Goal: Manage account settings

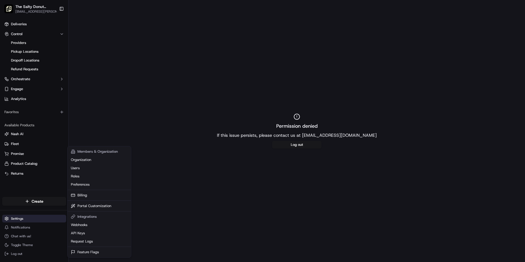
click at [34, 217] on html "The Salty Donut ([GEOGRAPHIC_DATA]) [EMAIL_ADDRESS][PERSON_NAME][DOMAIN_NAME] T…" at bounding box center [262, 131] width 525 height 262
click at [76, 192] on link "Billing" at bounding box center [99, 195] width 61 height 8
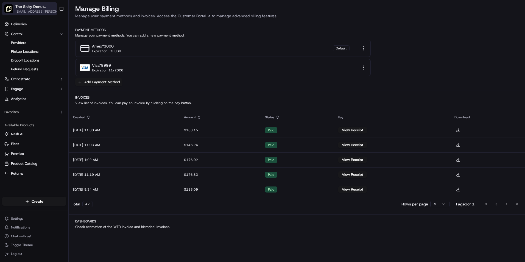
click at [30, 11] on span "[EMAIL_ADDRESS][PERSON_NAME][DOMAIN_NAME]" at bounding box center [38, 11] width 47 height 4
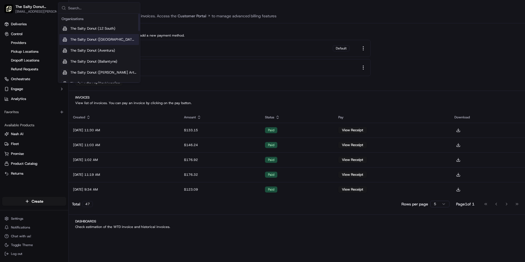
click at [112, 39] on span "The Salty Donut (Audubon Park)" at bounding box center [103, 39] width 66 height 5
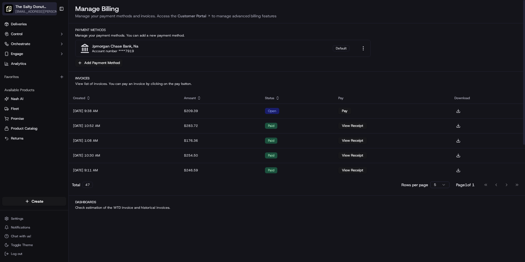
click at [25, 11] on span "[EMAIL_ADDRESS][PERSON_NAME][DOMAIN_NAME]" at bounding box center [38, 11] width 47 height 4
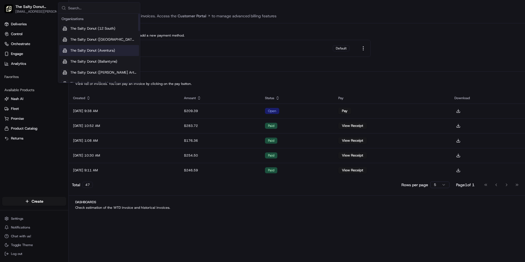
click at [100, 51] on span "The Salty Donut (Aventura)" at bounding box center [92, 50] width 45 height 5
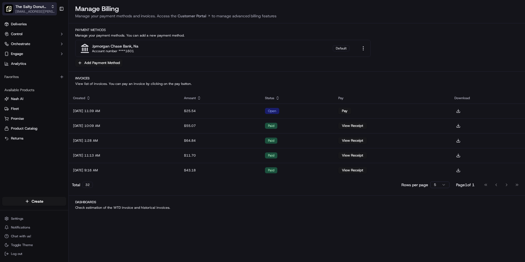
click at [52, 11] on span "[EMAIL_ADDRESS][PERSON_NAME][DOMAIN_NAME]" at bounding box center [34, 11] width 39 height 4
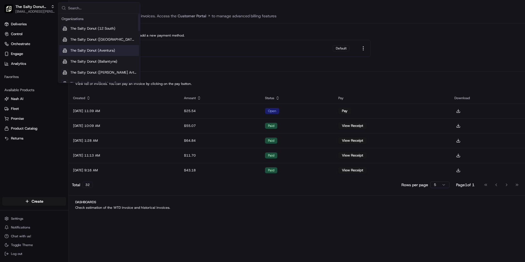
click at [87, 50] on span "The Salty Donut (Aventura)" at bounding box center [92, 50] width 45 height 5
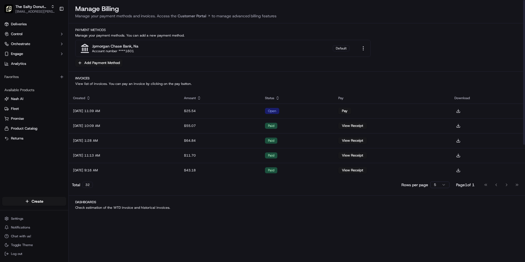
click at [197, 52] on div "jpmorgan chase bank, na Account number ****1601 Default" at bounding box center [222, 48] width 295 height 17
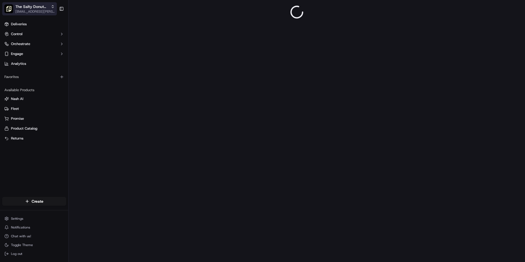
click at [32, 6] on span "The Salty Donut (Aventura)" at bounding box center [31, 6] width 33 height 5
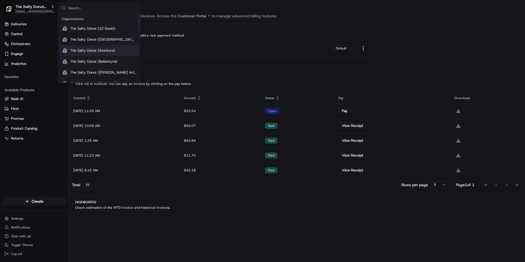
click at [109, 50] on span "The Salty Donut (Aventura)" at bounding box center [92, 50] width 45 height 5
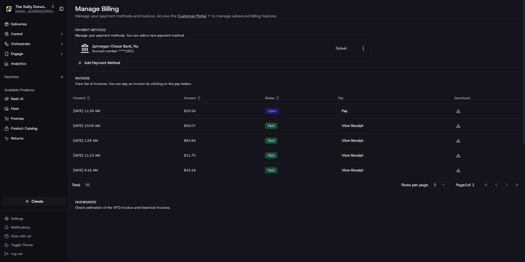
click at [199, 15] on link "Customer Portal" at bounding box center [193, 15] width 35 height 5
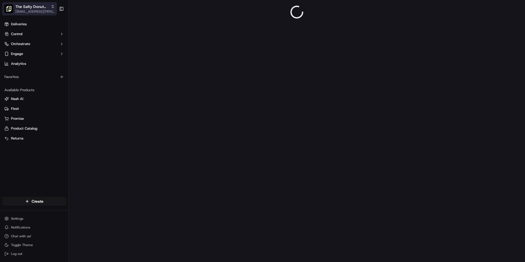
click at [37, 10] on span "[EMAIL_ADDRESS][PERSON_NAME][DOMAIN_NAME]" at bounding box center [34, 11] width 39 height 4
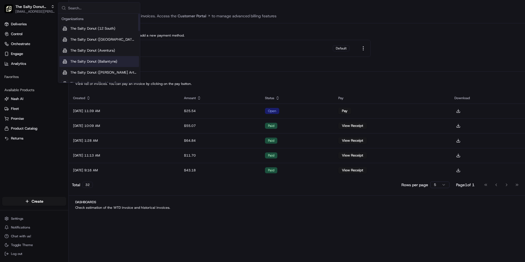
click at [94, 60] on span "The Salty Donut (Ballantyne)" at bounding box center [93, 61] width 47 height 5
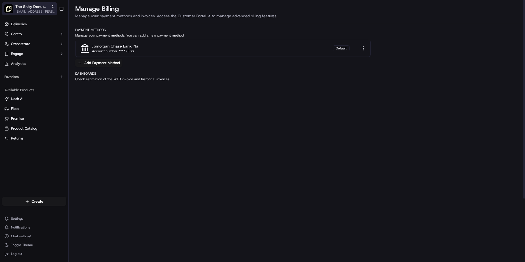
click at [44, 11] on span "[EMAIL_ADDRESS][PERSON_NAME][DOMAIN_NAME]" at bounding box center [34, 11] width 39 height 4
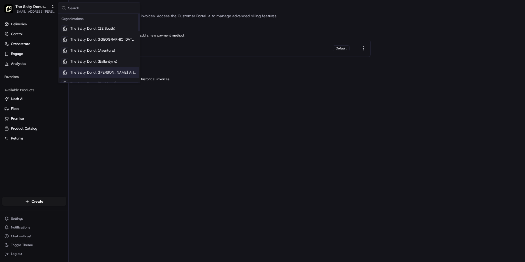
click at [87, 71] on span "The Salty Donut ([PERSON_NAME] Arts)" at bounding box center [103, 72] width 66 height 5
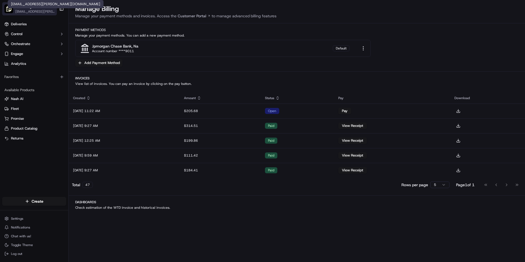
click at [45, 12] on span "[EMAIL_ADDRESS][PERSON_NAME][DOMAIN_NAME]" at bounding box center [34, 11] width 39 height 4
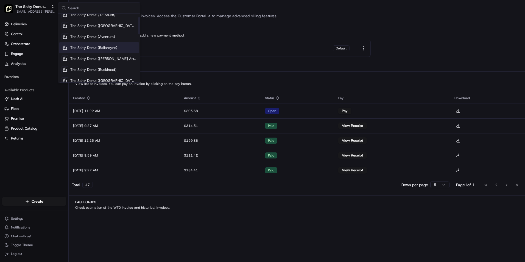
scroll to position [36, 0]
click at [114, 58] on span "The Salty Donut (Coconut Grove)" at bounding box center [103, 57] width 66 height 5
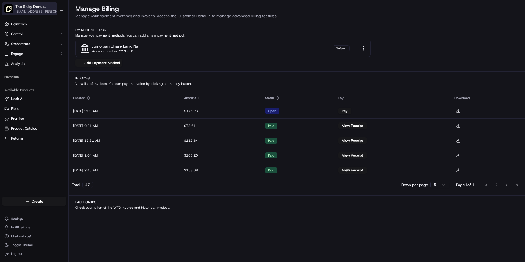
click at [36, 8] on span "The Salty Donut (Coconut Grove)" at bounding box center [35, 6] width 41 height 5
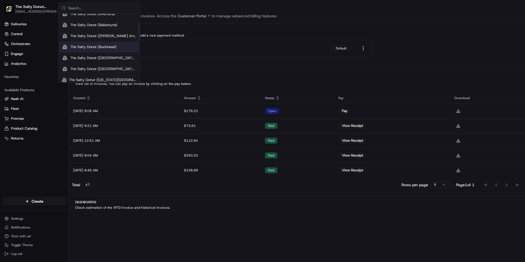
scroll to position [55, 0]
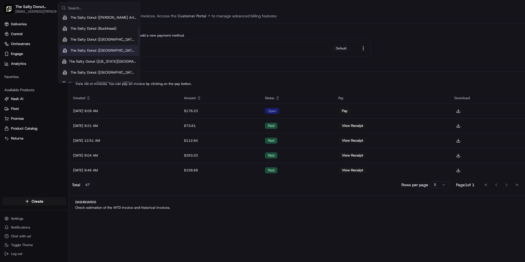
click at [119, 50] on span "The Salty Donut (Domaine North Side)" at bounding box center [103, 50] width 66 height 5
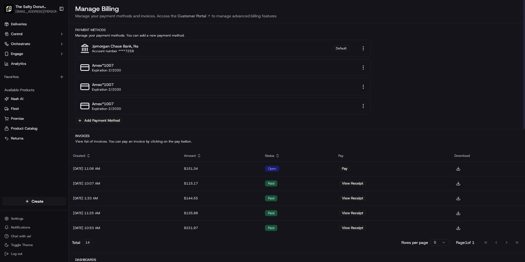
click at [359, 106] on div "amex *1007 Expiration 2/2030" at bounding box center [222, 105] width 295 height 17
click at [363, 107] on html "The Salty Donut (Domaine North Side) sarly.robleto@saltydonut.com Toggle Sideba…" at bounding box center [262, 131] width 525 height 262
click at [362, 125] on div "Remove" at bounding box center [363, 123] width 37 height 8
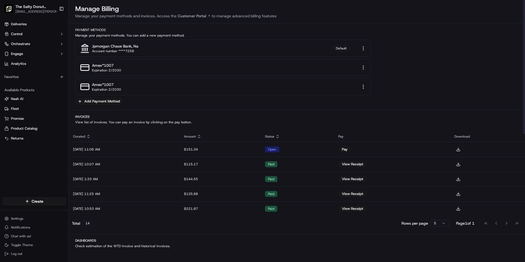
click at [359, 85] on div "amex *1007 Expiration 2/2030" at bounding box center [222, 86] width 295 height 17
click at [364, 87] on html "The Salty Donut (Domaine North Side) sarly.robleto@saltydonut.com Toggle Sideba…" at bounding box center [262, 131] width 525 height 262
click at [360, 105] on div "Remove" at bounding box center [363, 104] width 37 height 8
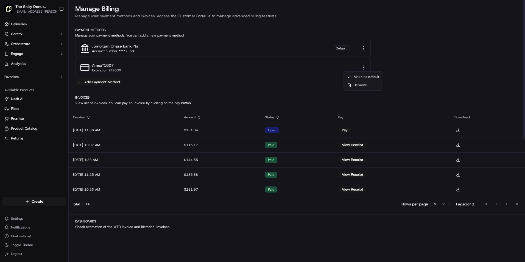
click at [364, 67] on html "The Salty Donut (Domaine North Side) sarly.robleto@saltydonut.com Toggle Sideba…" at bounding box center [262, 131] width 525 height 262
click at [364, 84] on div "Remove" at bounding box center [363, 85] width 37 height 8
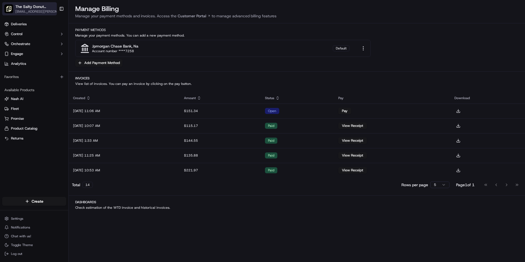
click at [25, 10] on span "[EMAIL_ADDRESS][PERSON_NAME][DOMAIN_NAME]" at bounding box center [38, 11] width 47 height 4
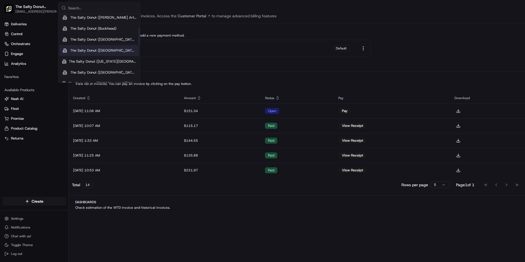
click at [121, 50] on span "The Salty Donut (Domaine North Side)" at bounding box center [103, 50] width 66 height 5
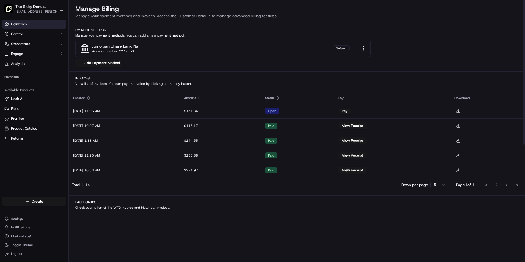
click at [29, 22] on link "Deliveries" at bounding box center [34, 24] width 64 height 9
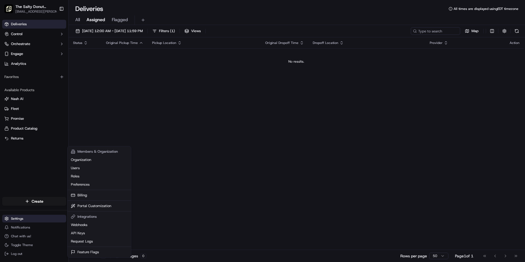
click at [22, 221] on html "The Salty Donut (Domaine North Side) sarly.robleto@saltydonut.com Toggle Sideba…" at bounding box center [262, 131] width 525 height 262
click at [91, 193] on link "Billing" at bounding box center [99, 195] width 61 height 8
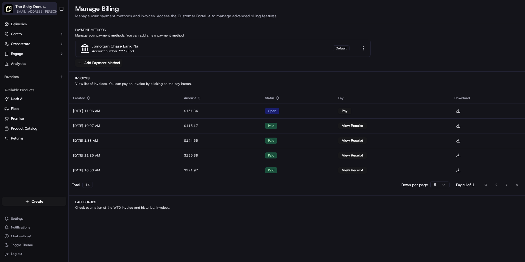
click at [42, 4] on span "The Salty Donut (Domaine North Side)" at bounding box center [35, 6] width 41 height 5
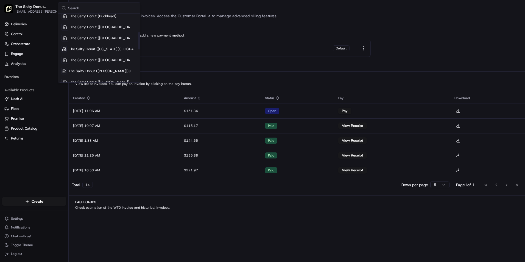
scroll to position [73, 0]
click at [103, 54] on span "The Salty Donut (Hyde Park Village)" at bounding box center [103, 54] width 66 height 5
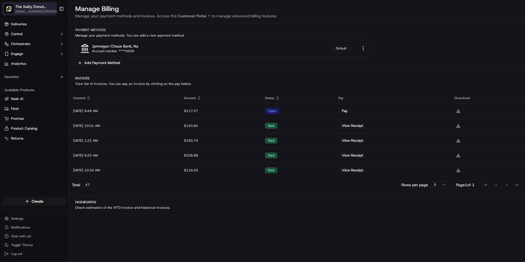
click at [52, 11] on span "[EMAIL_ADDRESS][PERSON_NAME][DOMAIN_NAME]" at bounding box center [38, 11] width 47 height 4
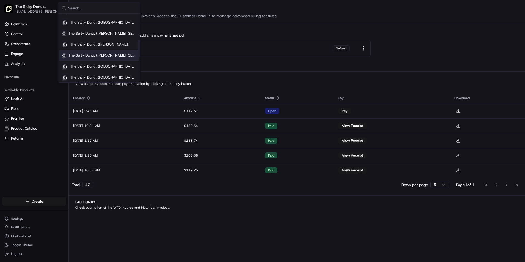
scroll to position [110, 0]
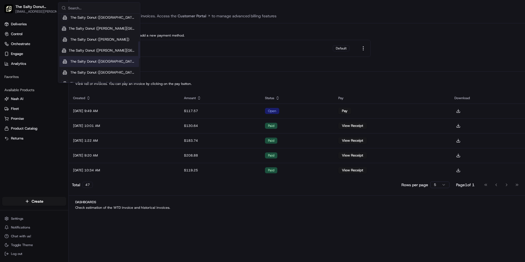
click at [117, 63] on span "The Salty Donut (Plaza Midwood)" at bounding box center [103, 61] width 66 height 5
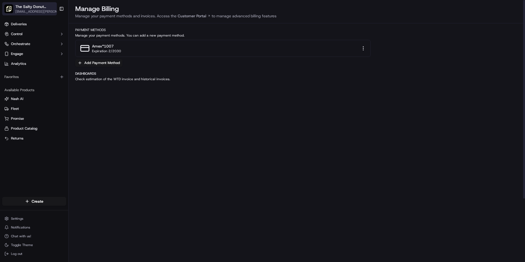
click at [54, 10] on span "[EMAIL_ADDRESS][PERSON_NAME][DOMAIN_NAME]" at bounding box center [38, 11] width 47 height 4
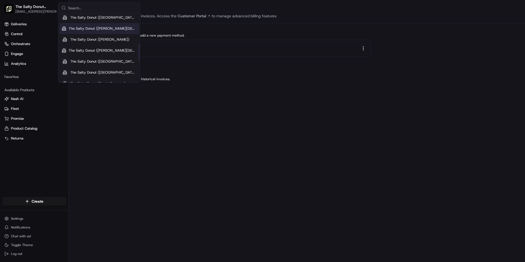
scroll to position [128, 0]
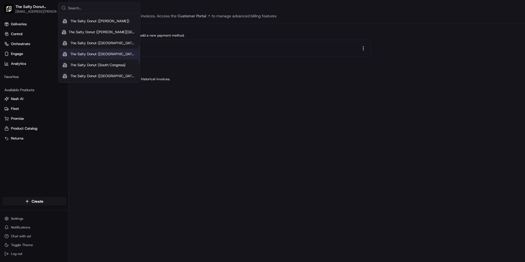
click at [116, 52] on span "The Salty Donut (Seminole Heights)" at bounding box center [103, 54] width 66 height 5
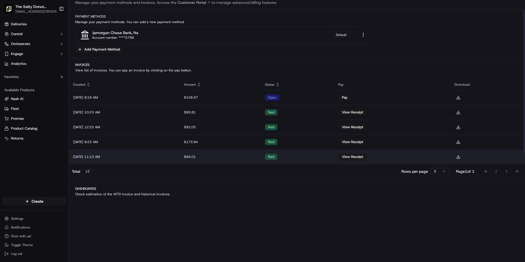
scroll to position [18, 0]
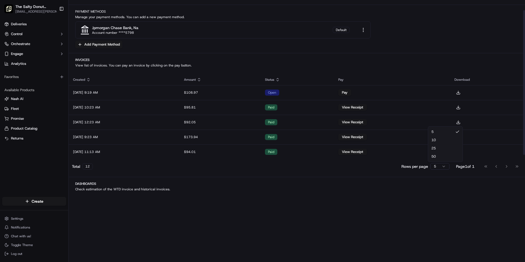
click at [441, 166] on html "The Salty Donut (Seminole Heights) sarly.robleto@saltydonut.com Toggle Sidebar …" at bounding box center [262, 131] width 525 height 262
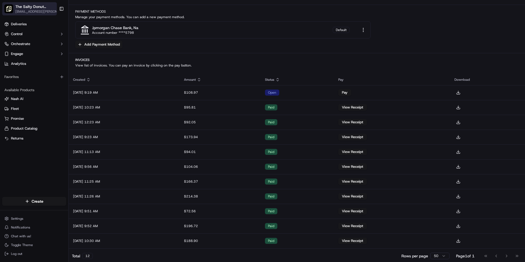
click at [48, 15] on button "The Salty Donut (Seminole Heights) sarly.robleto@saltydonut.com" at bounding box center [29, 8] width 55 height 13
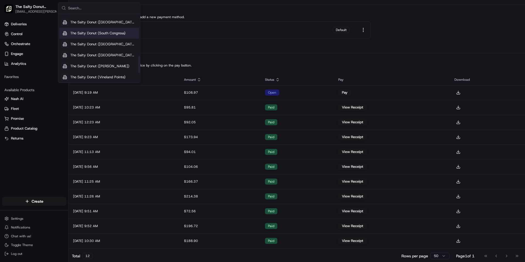
scroll to position [169, 0]
click at [111, 45] on span "The Salty Donut (South Miami)" at bounding box center [103, 46] width 66 height 5
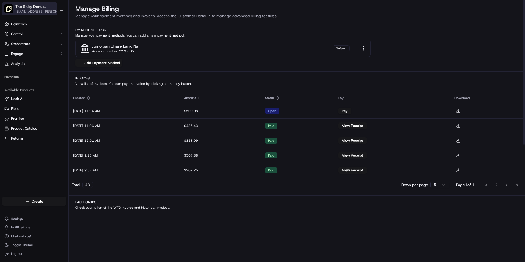
click at [23, 8] on span "The Salty Donut (South Miami)" at bounding box center [35, 6] width 41 height 5
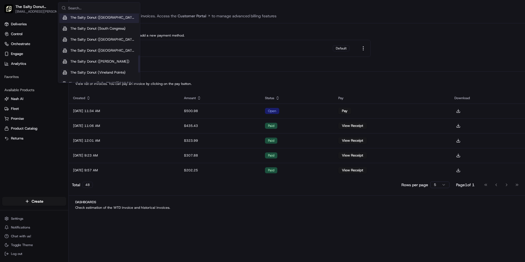
scroll to position [183, 0]
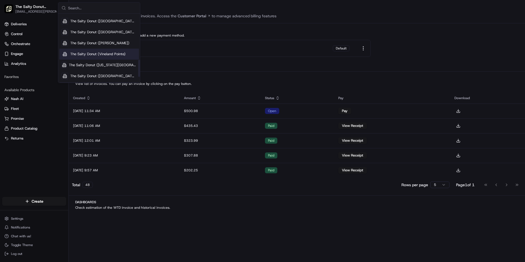
click at [119, 53] on span "The Salty Donut (Vineland Pointe)" at bounding box center [97, 54] width 55 height 5
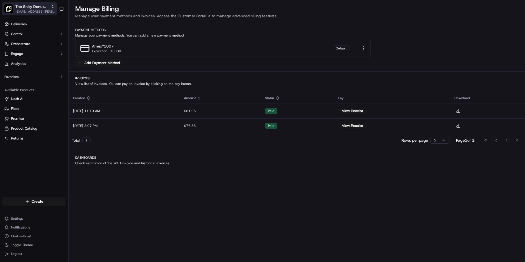
click at [41, 11] on span "[EMAIL_ADDRESS][PERSON_NAME][DOMAIN_NAME]" at bounding box center [34, 11] width 39 height 4
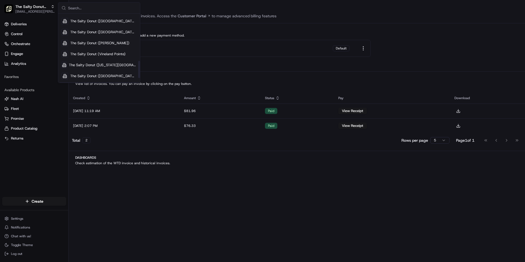
scroll to position [205, 0]
click at [106, 63] on span "The Salty Donut ([GEOGRAPHIC_DATA])" at bounding box center [103, 64] width 66 height 5
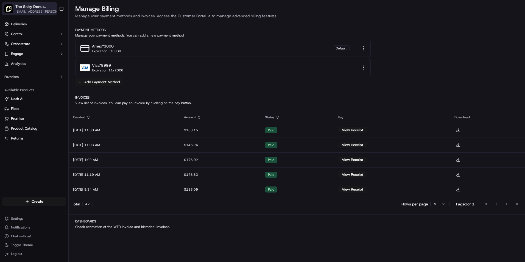
click at [44, 8] on span "The Salty Donut ([GEOGRAPHIC_DATA])" at bounding box center [35, 6] width 41 height 5
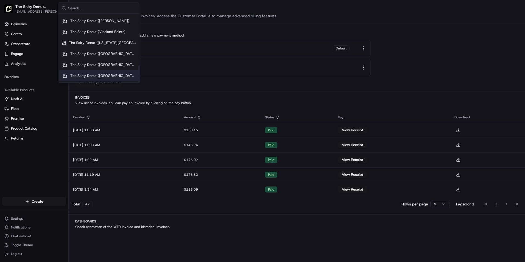
click at [114, 75] on span "The Salty Donut (Wynwood)" at bounding box center [103, 75] width 66 height 5
